Goal: Task Accomplishment & Management: Use online tool/utility

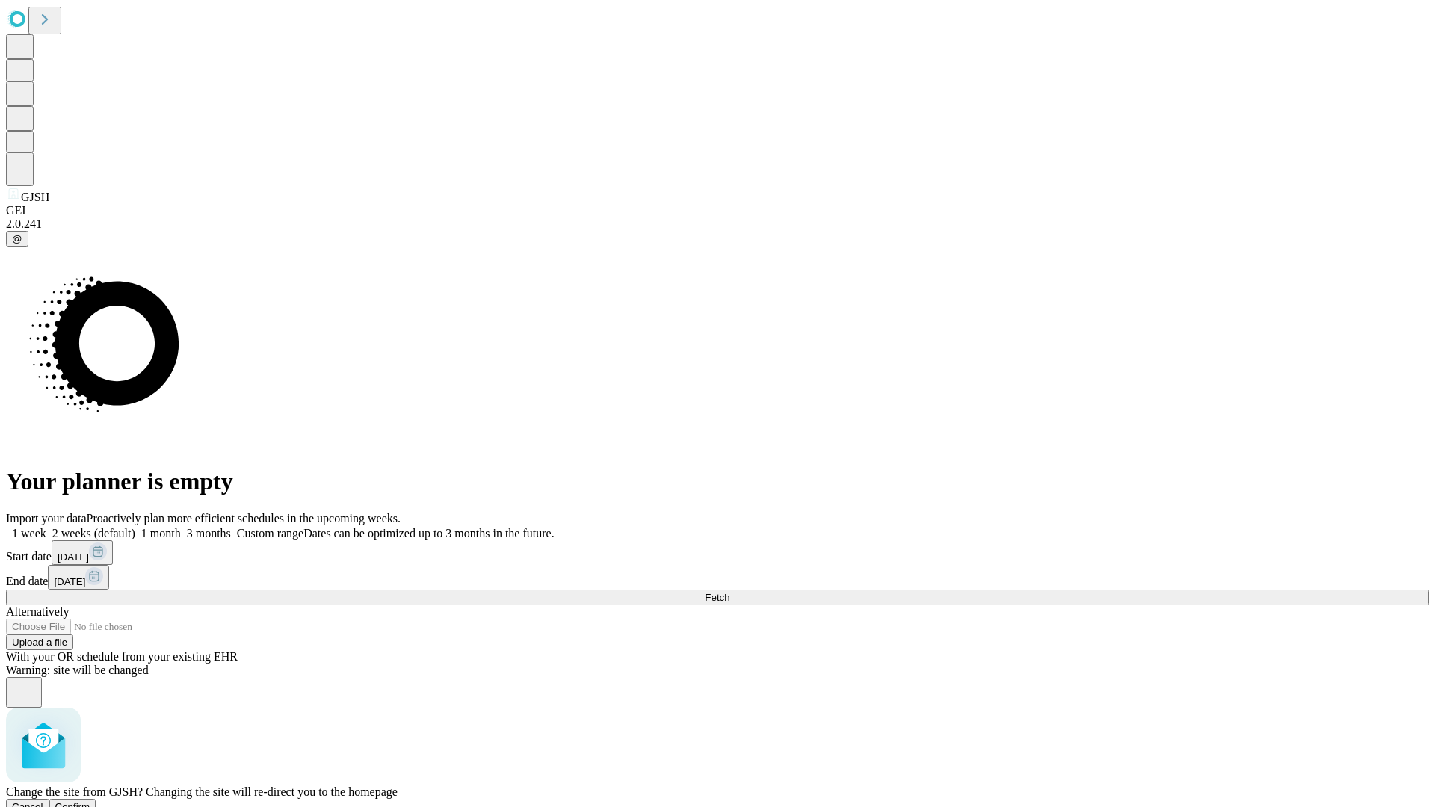
click at [90, 801] on span "Confirm" at bounding box center [72, 806] width 35 height 11
click at [135, 527] on label "2 weeks (default)" at bounding box center [90, 533] width 89 height 13
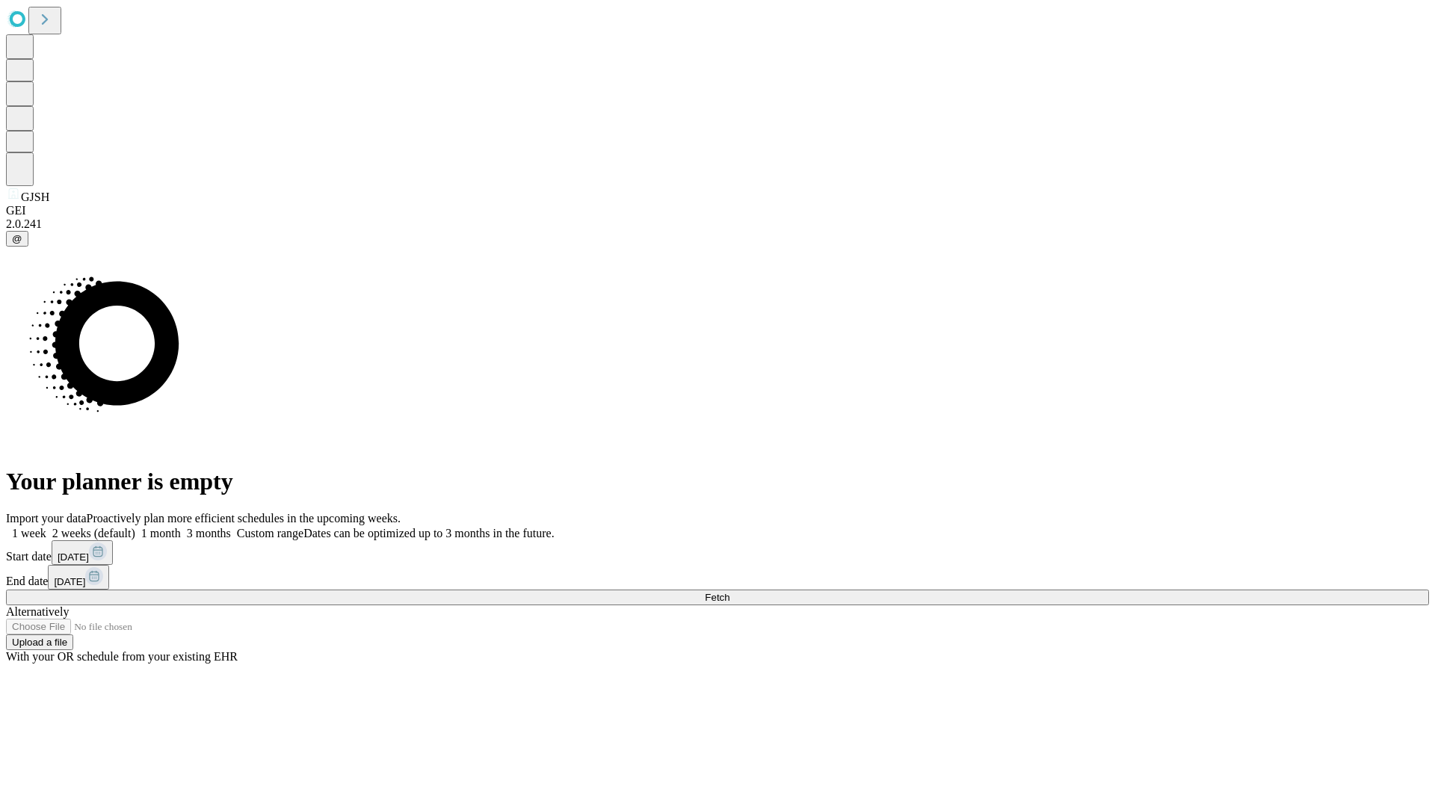
click at [729, 592] on span "Fetch" at bounding box center [717, 597] width 25 height 11
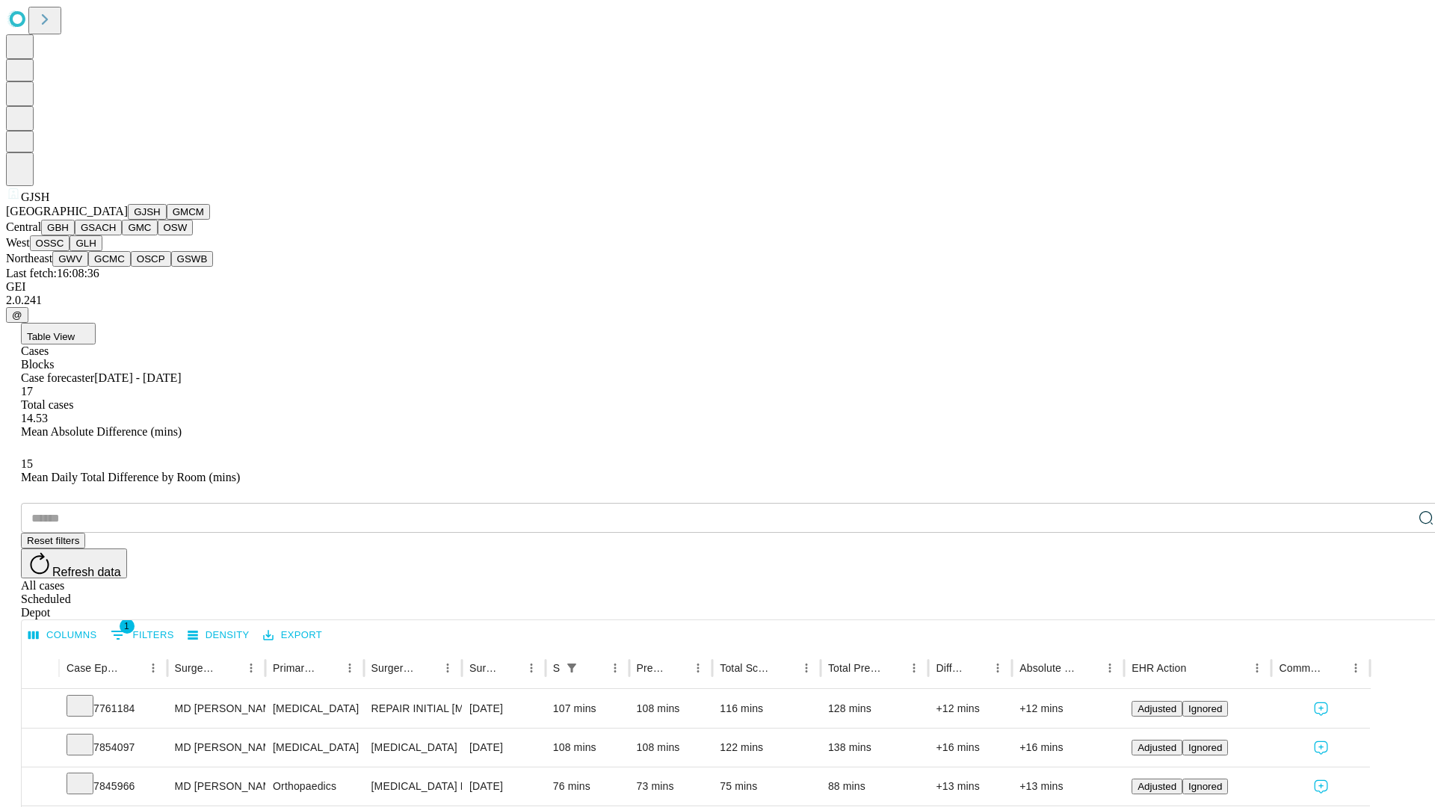
click at [167, 220] on button "GMCM" at bounding box center [188, 212] width 43 height 16
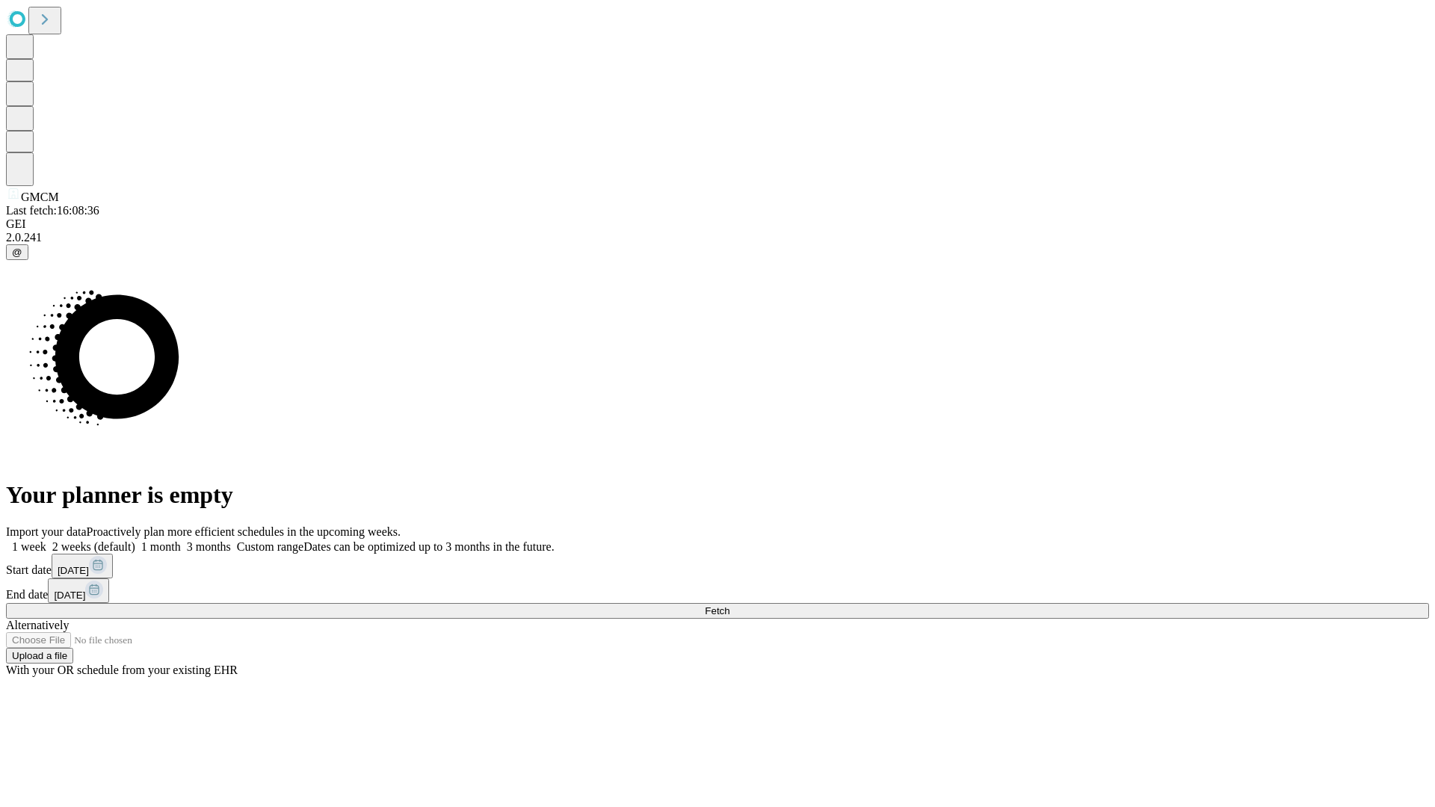
click at [135, 540] on label "2 weeks (default)" at bounding box center [90, 546] width 89 height 13
click at [729, 605] on span "Fetch" at bounding box center [717, 610] width 25 height 11
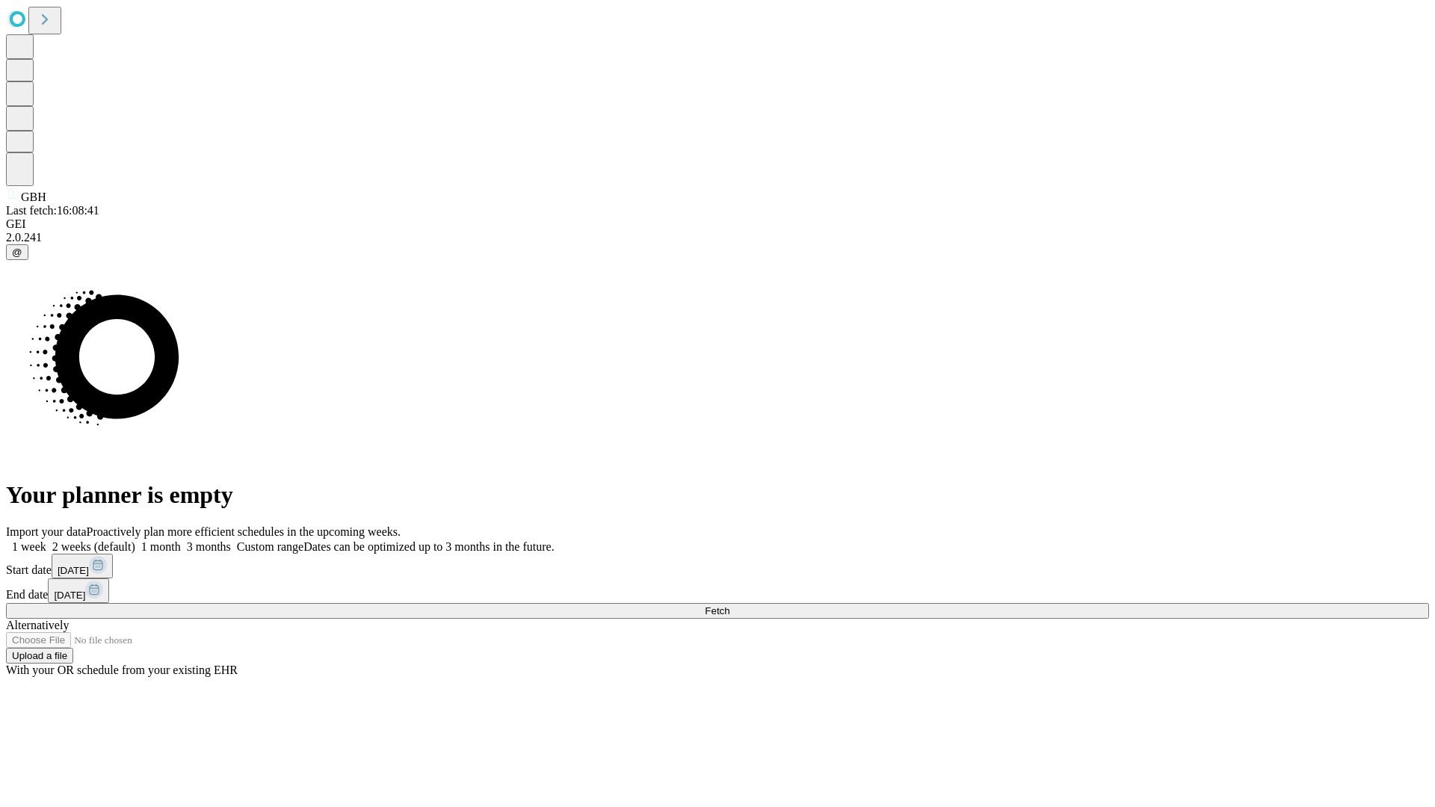
click at [135, 540] on label "2 weeks (default)" at bounding box center [90, 546] width 89 height 13
click at [729, 605] on span "Fetch" at bounding box center [717, 610] width 25 height 11
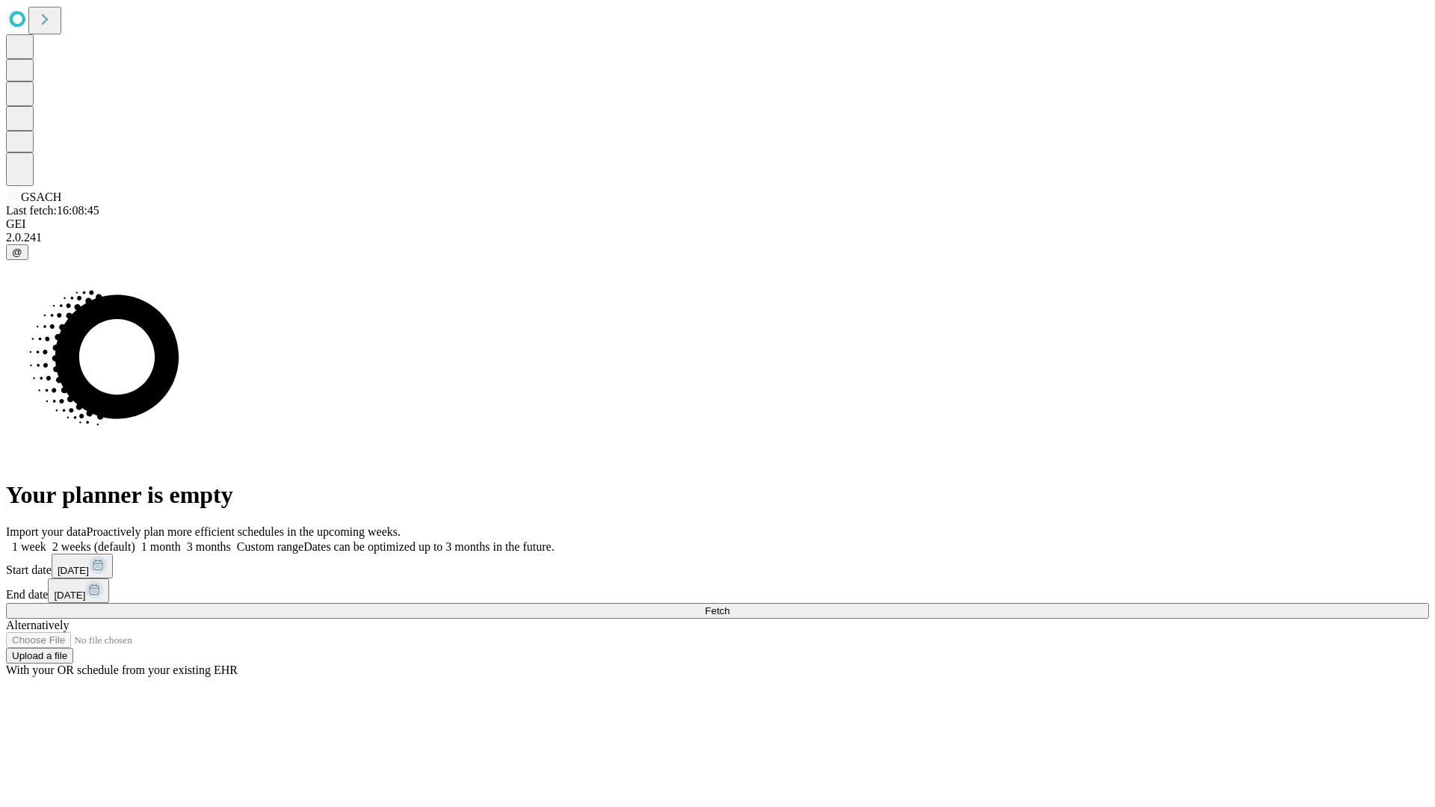
click at [135, 540] on label "2 weeks (default)" at bounding box center [90, 546] width 89 height 13
click at [729, 605] on span "Fetch" at bounding box center [717, 610] width 25 height 11
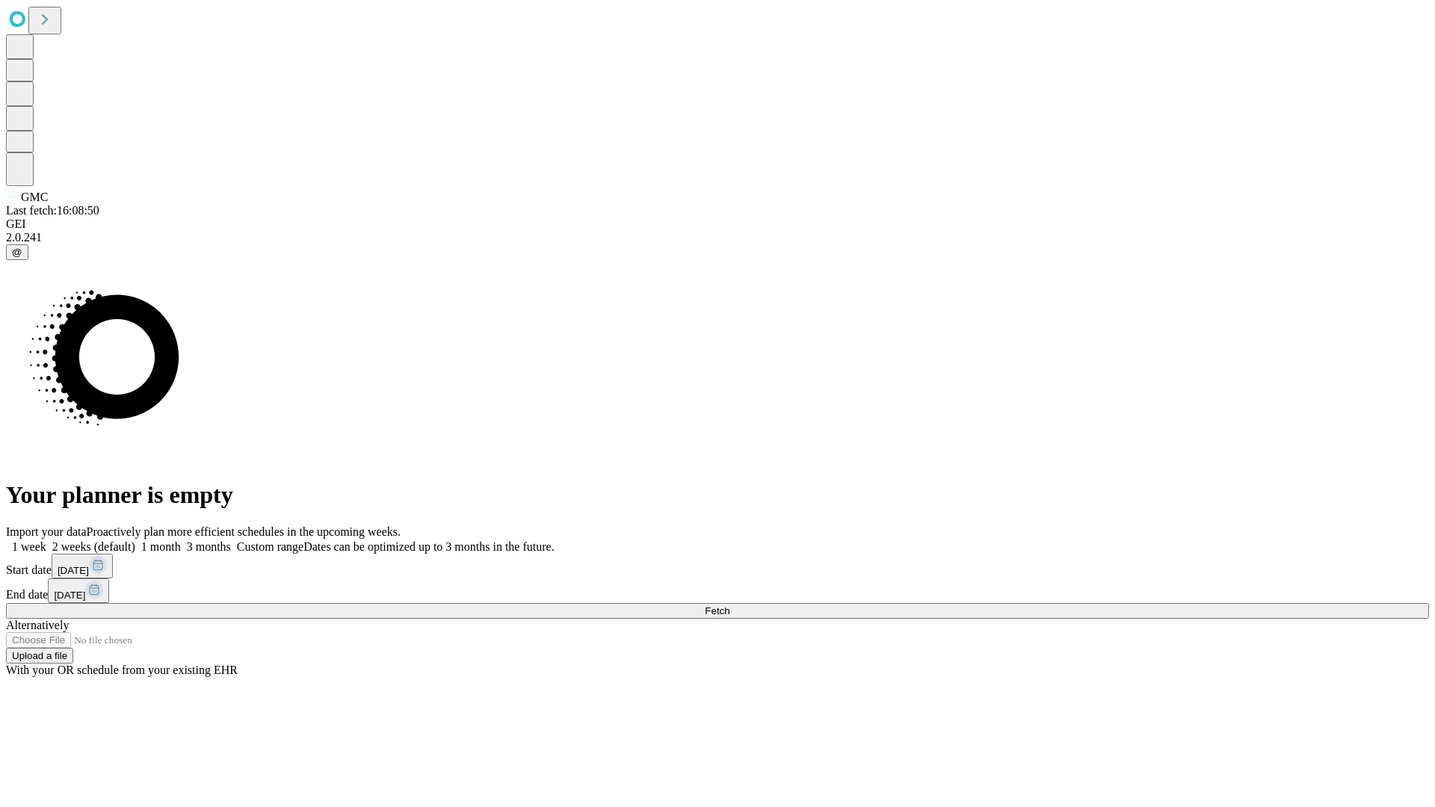
click at [135, 540] on label "2 weeks (default)" at bounding box center [90, 546] width 89 height 13
click at [729, 605] on span "Fetch" at bounding box center [717, 610] width 25 height 11
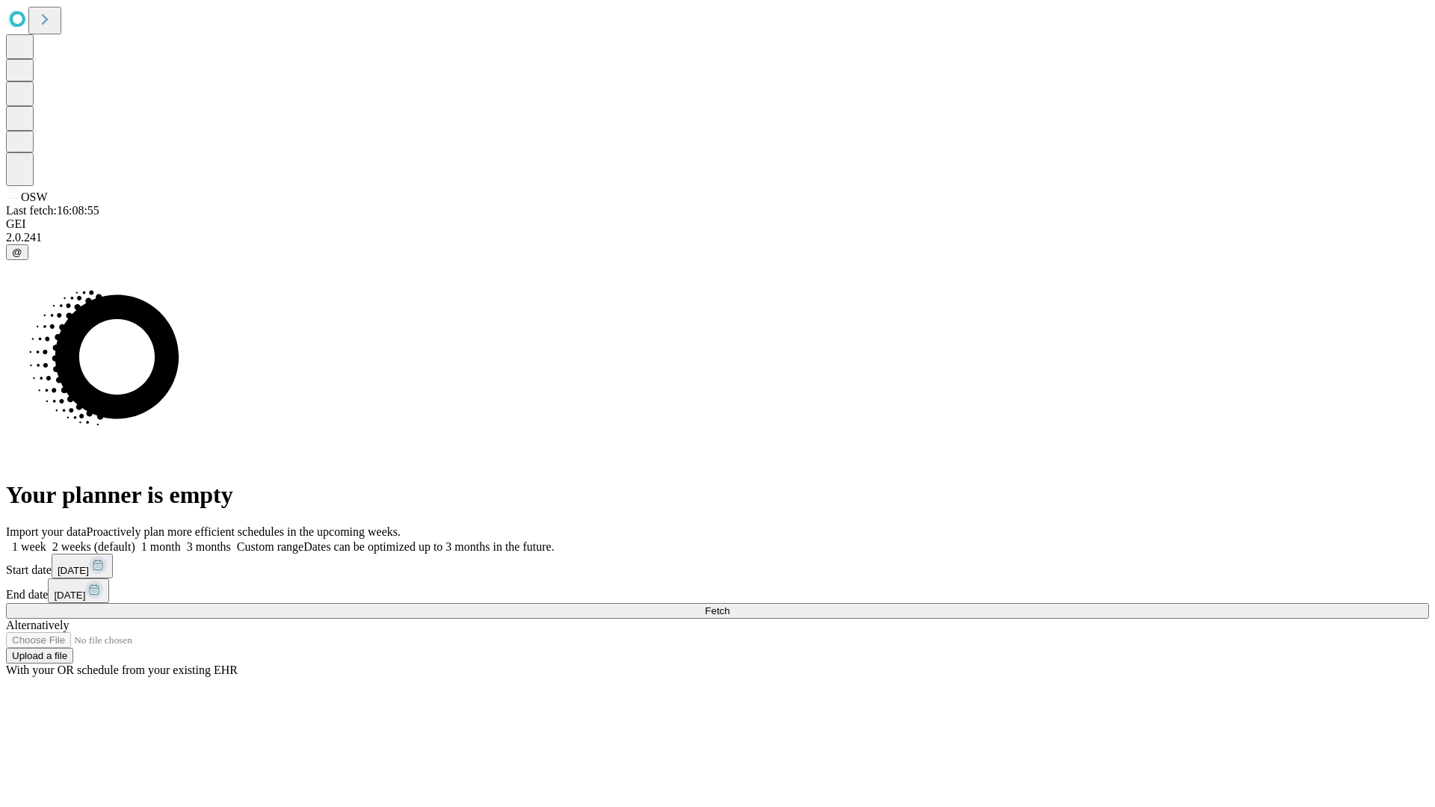
click at [135, 540] on label "2 weeks (default)" at bounding box center [90, 546] width 89 height 13
click at [729, 605] on span "Fetch" at bounding box center [717, 610] width 25 height 11
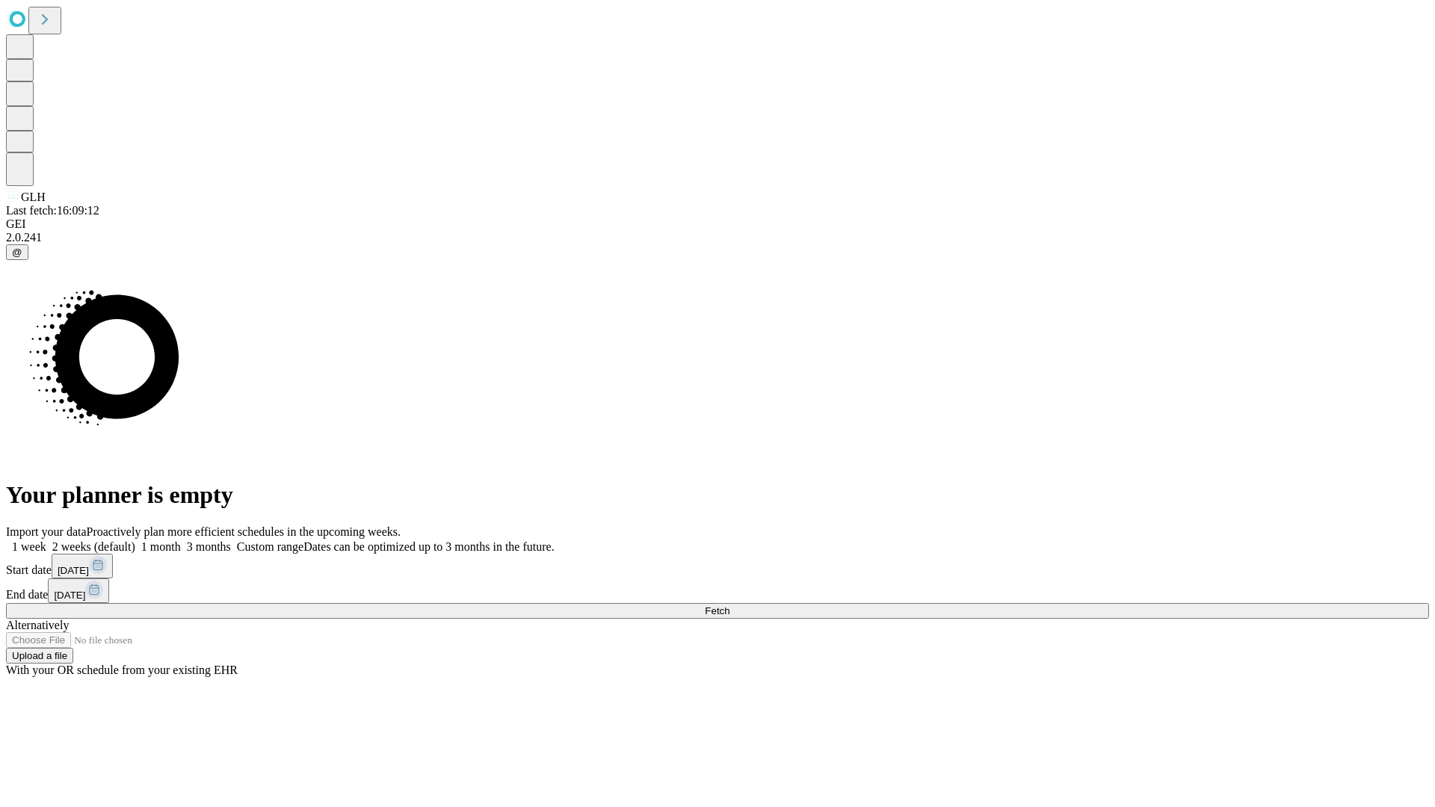
click at [135, 540] on label "2 weeks (default)" at bounding box center [90, 546] width 89 height 13
click at [729, 605] on span "Fetch" at bounding box center [717, 610] width 25 height 11
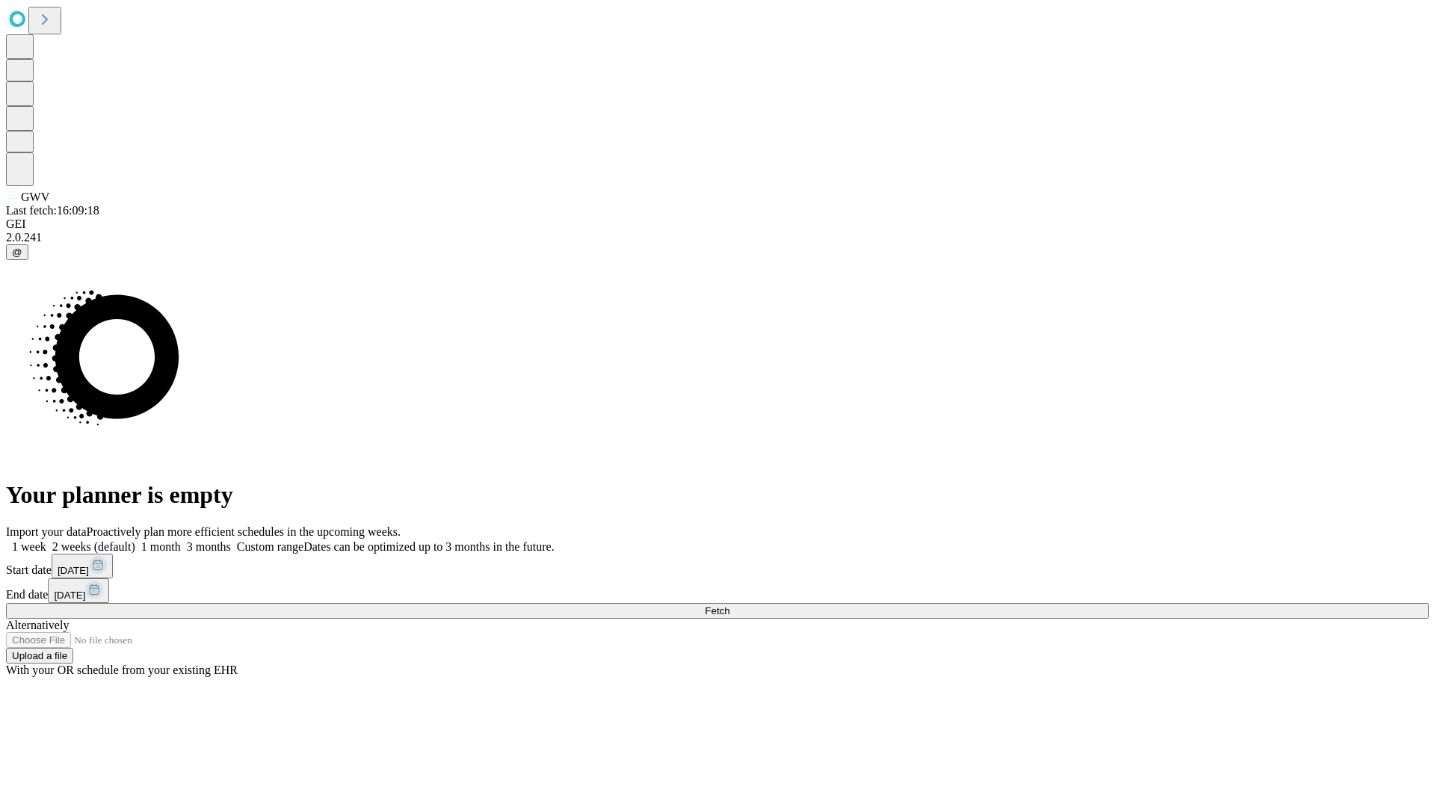
click at [729, 605] on span "Fetch" at bounding box center [717, 610] width 25 height 11
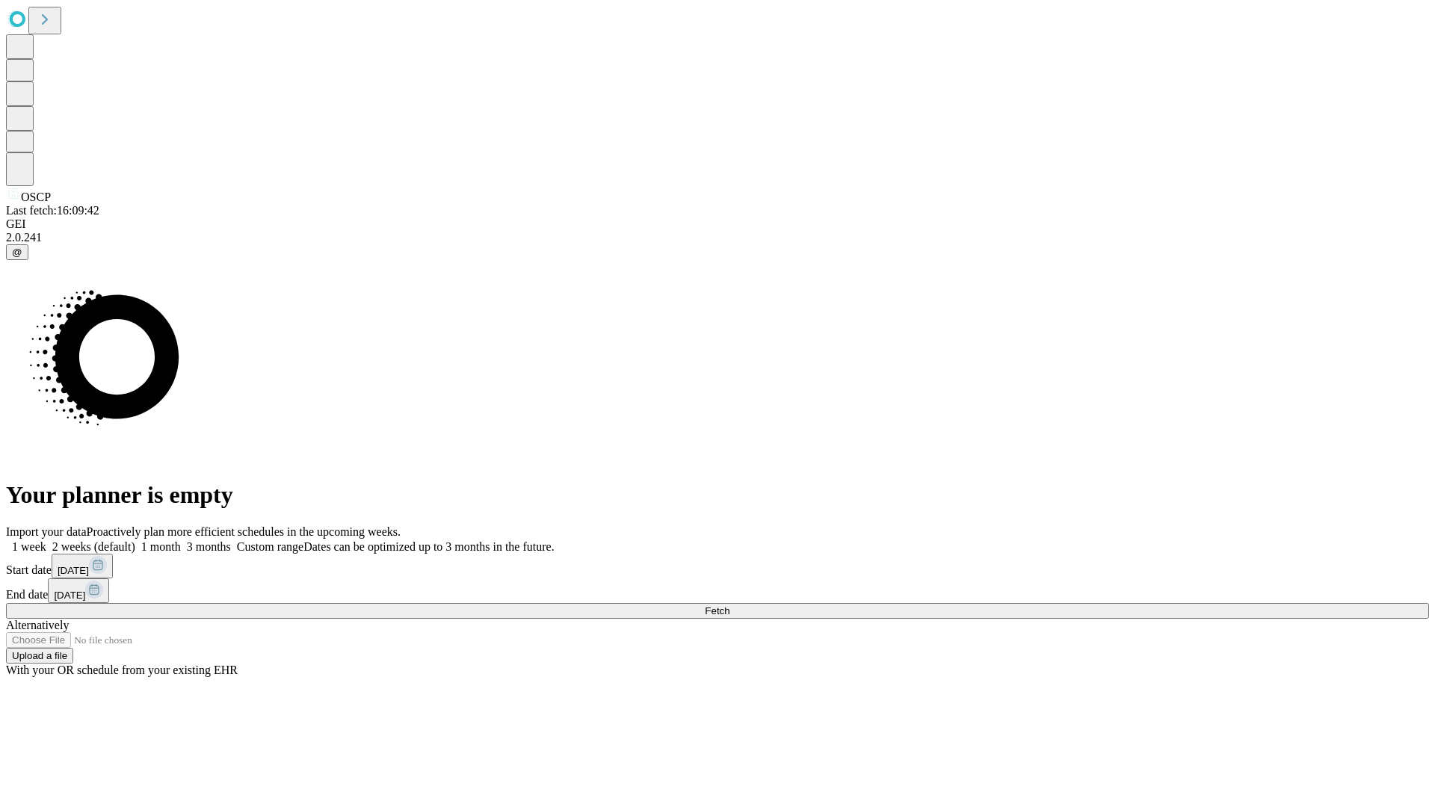
click at [135, 540] on label "2 weeks (default)" at bounding box center [90, 546] width 89 height 13
click at [729, 605] on span "Fetch" at bounding box center [717, 610] width 25 height 11
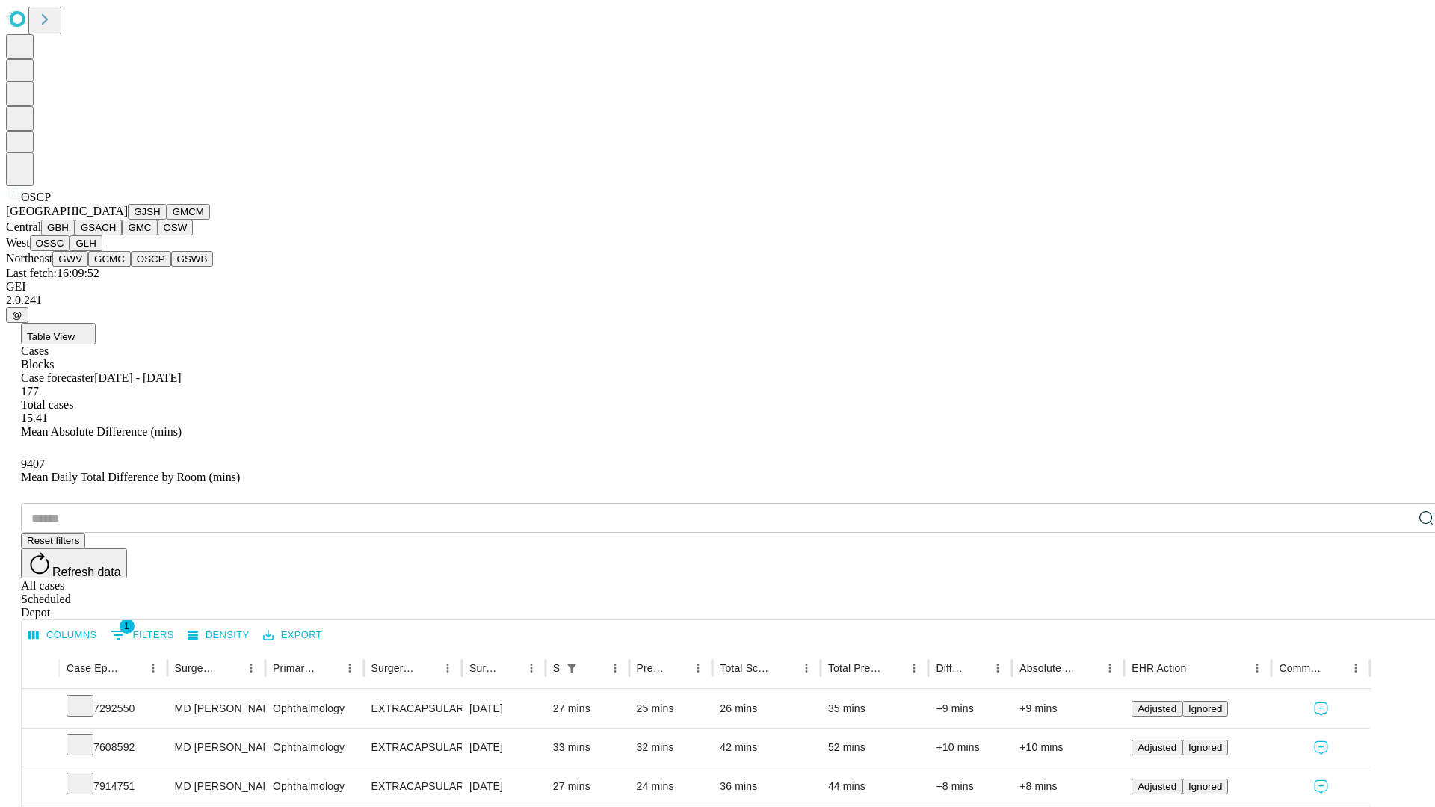
click at [171, 267] on button "GSWB" at bounding box center [192, 259] width 43 height 16
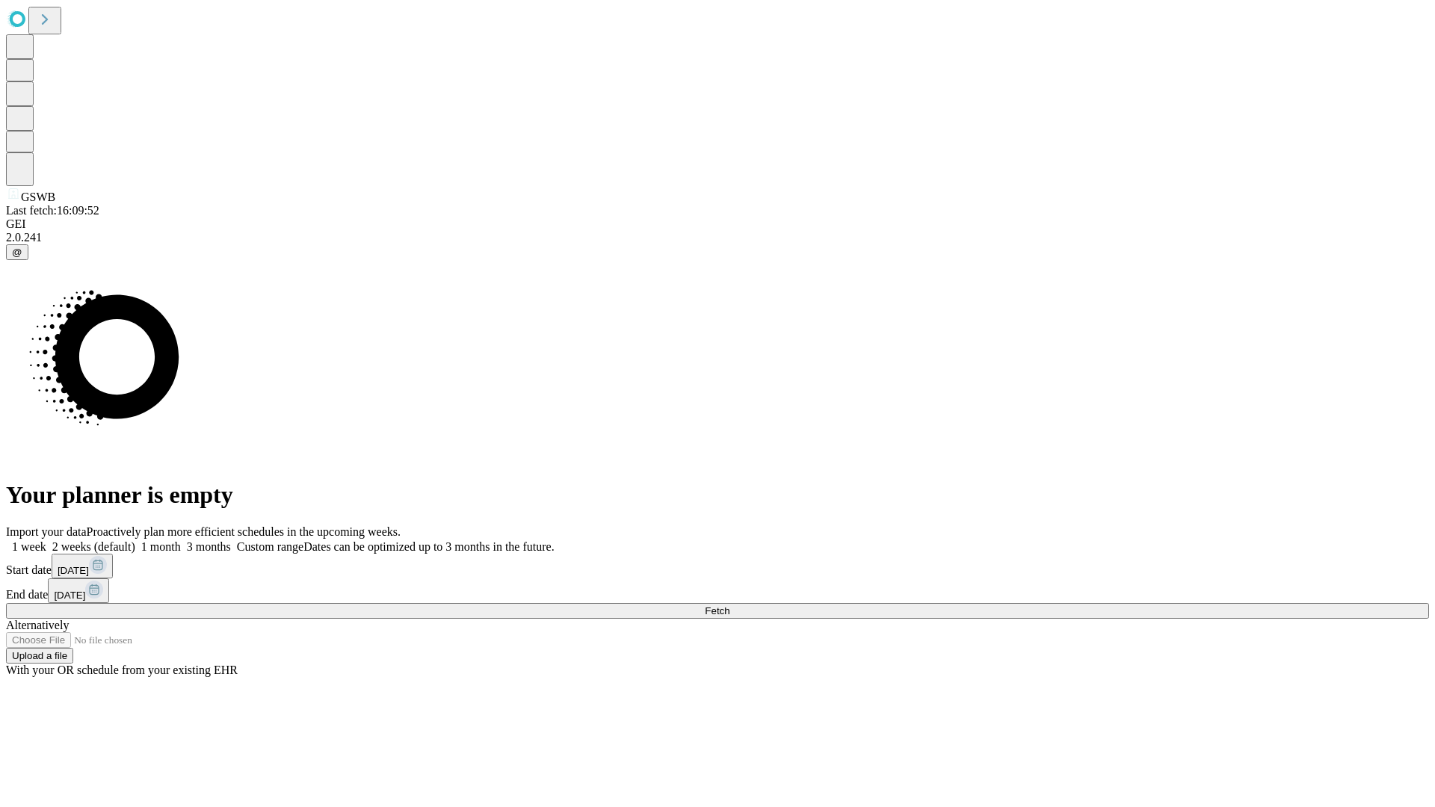
click at [729, 605] on span "Fetch" at bounding box center [717, 610] width 25 height 11
